Goal: Task Accomplishment & Management: Manage account settings

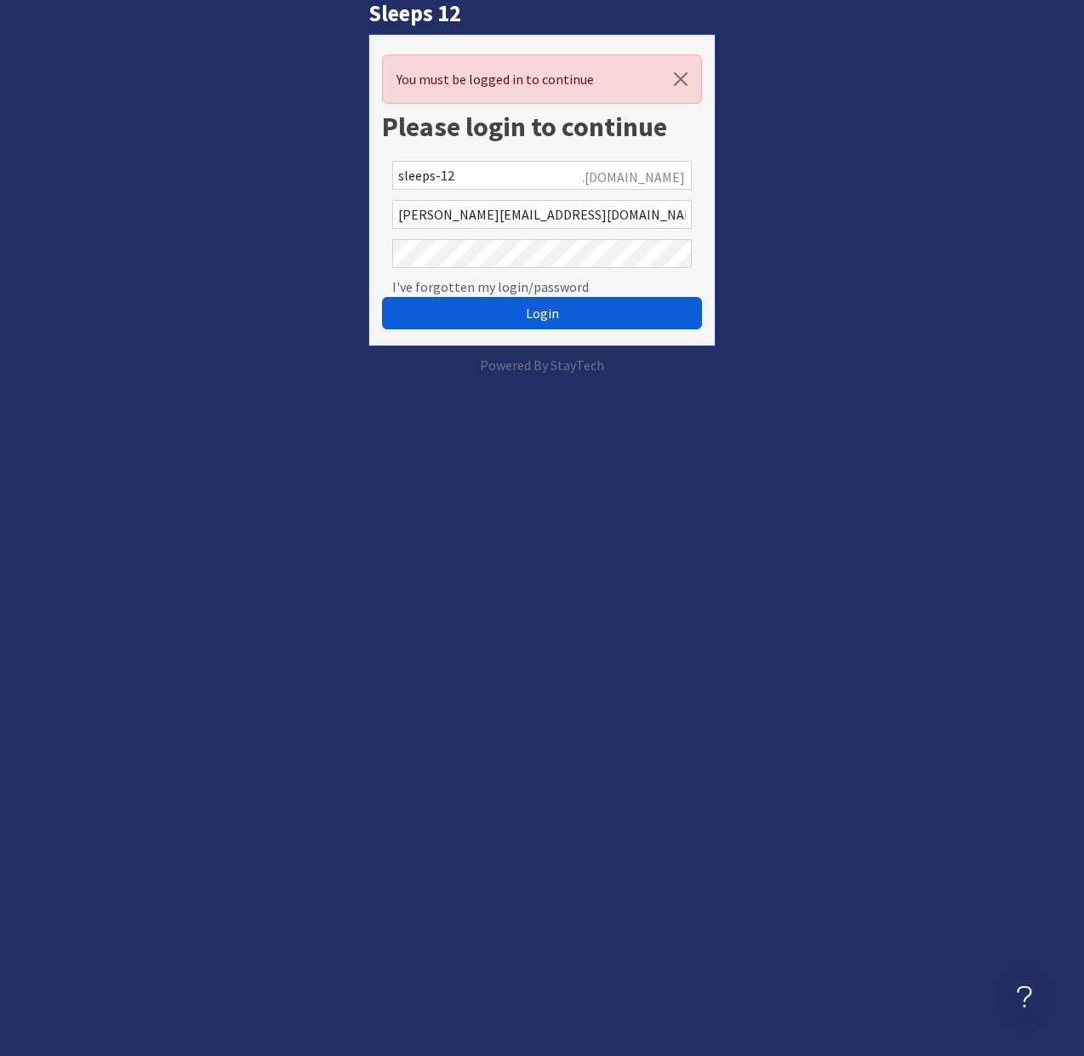
click at [474, 327] on button "Login" at bounding box center [542, 313] width 321 height 32
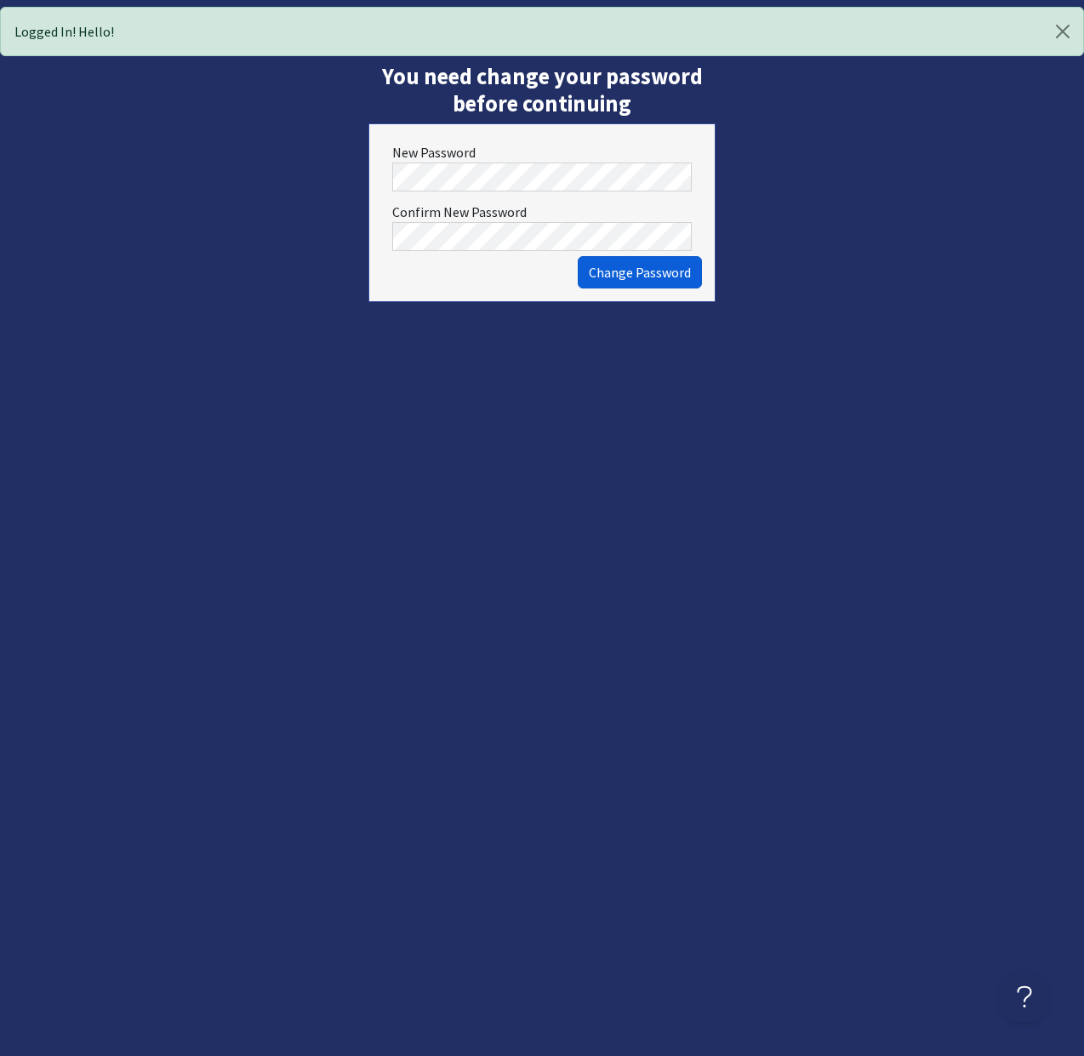
click at [627, 279] on span "Change Password" at bounding box center [640, 272] width 102 height 17
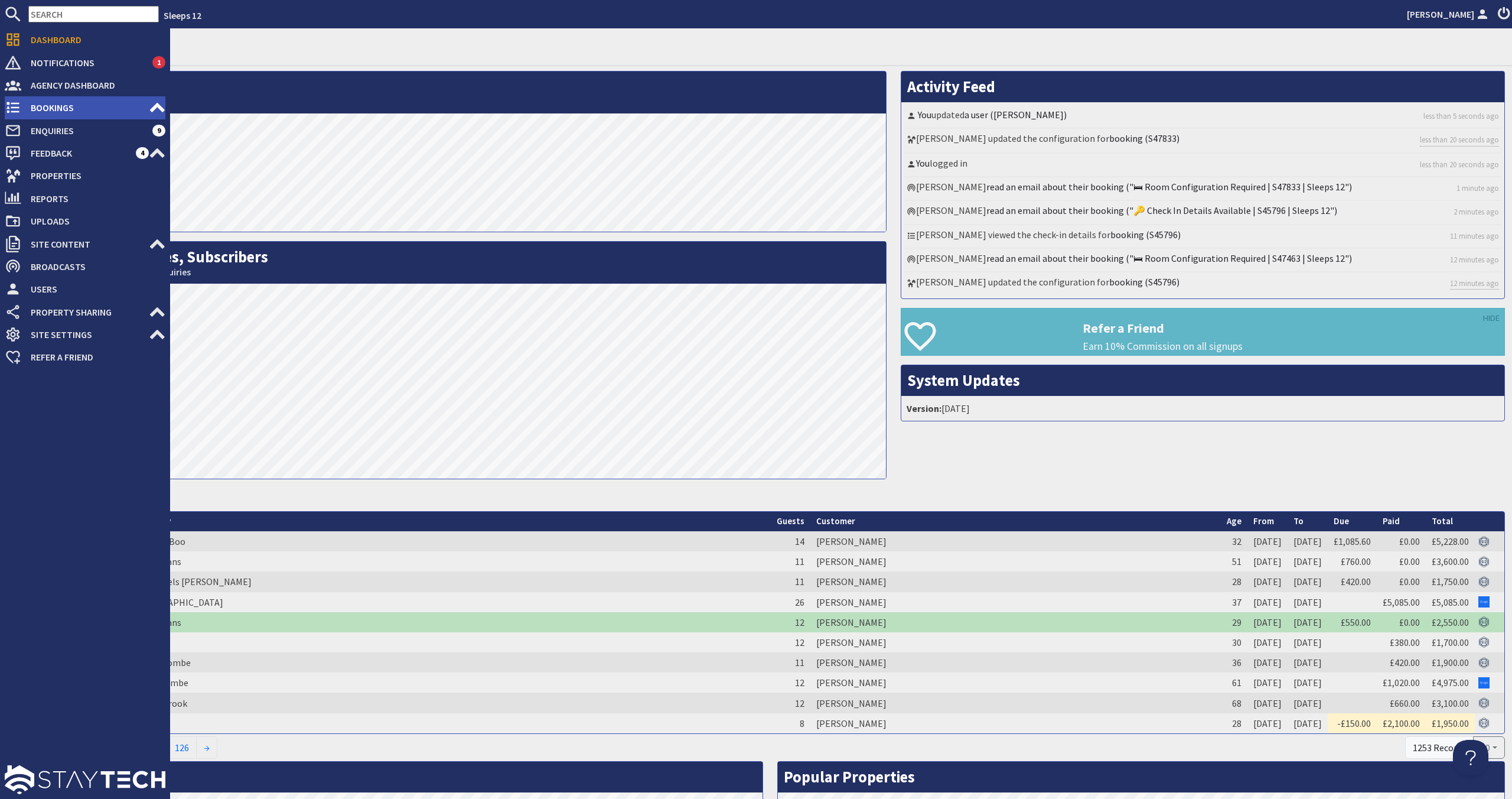
click at [80, 113] on span "Bookings" at bounding box center [85, 107] width 128 height 19
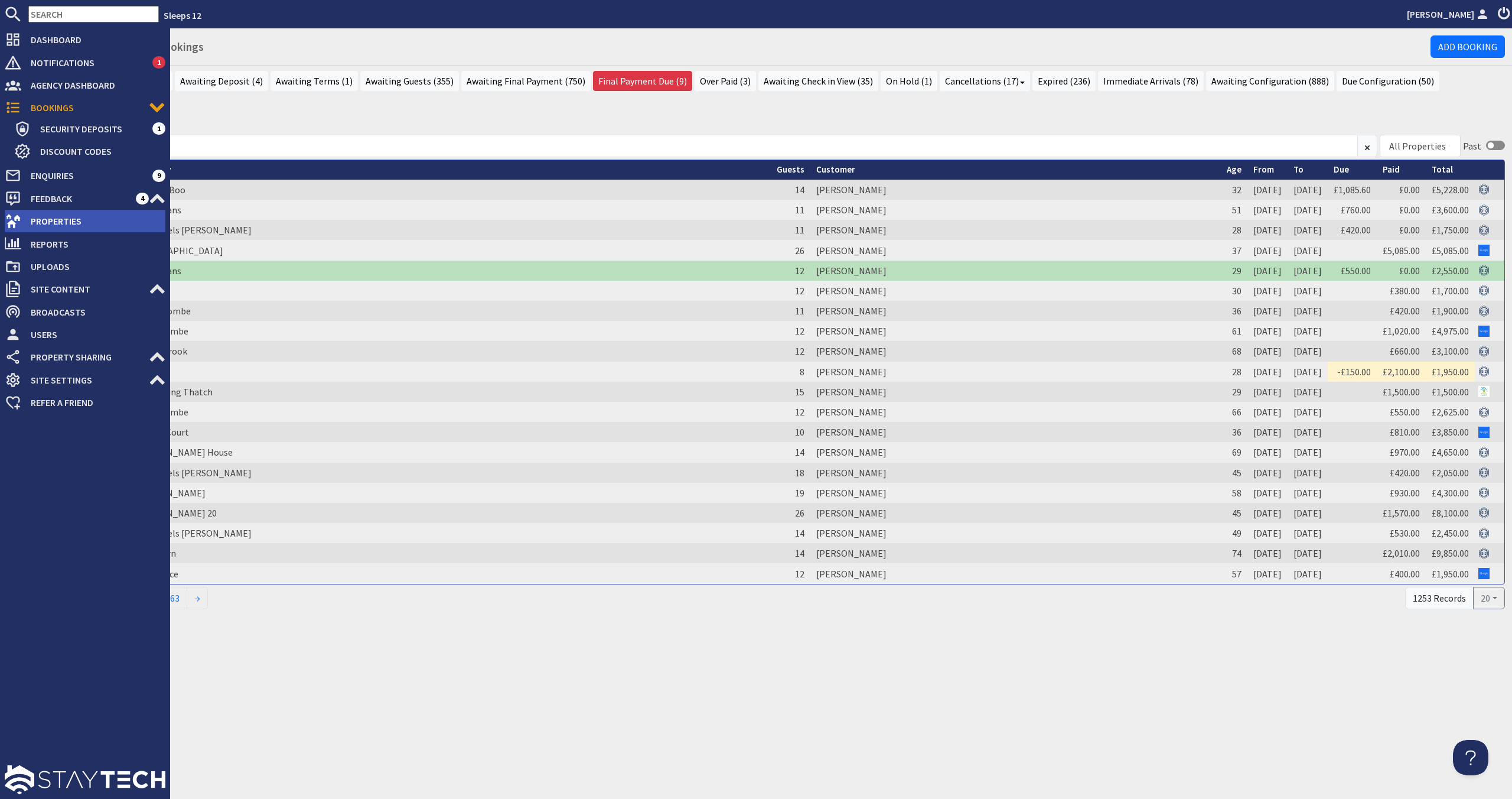
click at [26, 226] on span "Properties" at bounding box center [94, 221] width 144 height 19
